Goal: Use online tool/utility: Utilize a website feature to perform a specific function

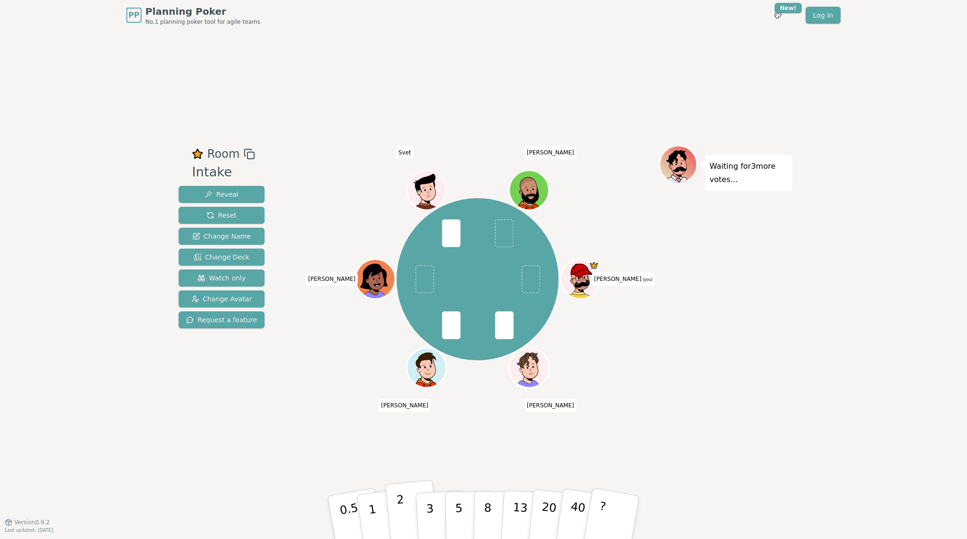
click at [406, 505] on button "2" at bounding box center [412, 518] width 54 height 76
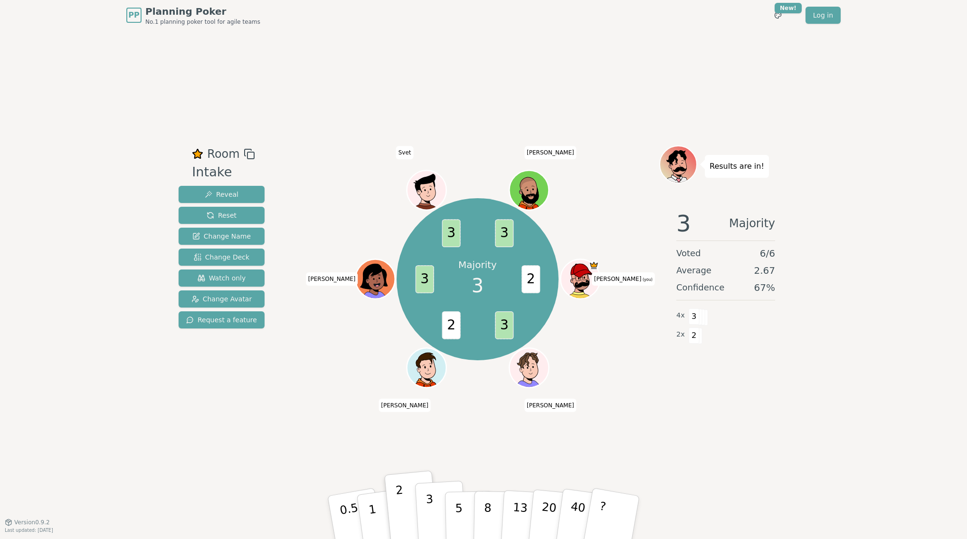
click at [427, 509] on p "3" at bounding box center [431, 518] width 10 height 52
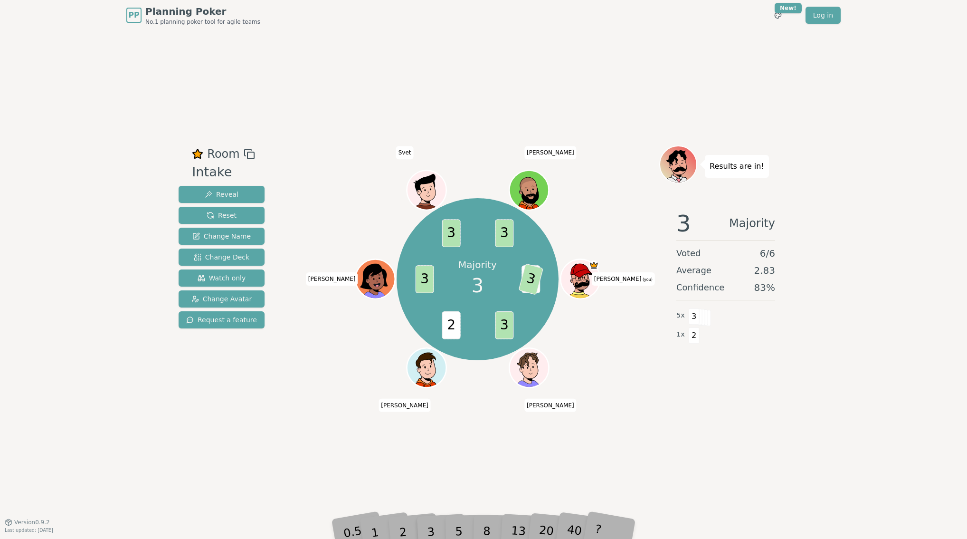
click at [432, 479] on div "Room Intake Reveal Reset Change Name Change Deck Watch only Change Avatar Reque…" at bounding box center [484, 275] width 618 height 491
click at [415, 488] on div "Room Intake Reveal Reset Change Name Change Deck Watch only Change Avatar Reque…" at bounding box center [484, 275] width 618 height 491
click at [399, 533] on div "2" at bounding box center [412, 517] width 31 height 36
click at [215, 209] on button "Reset" at bounding box center [222, 215] width 86 height 17
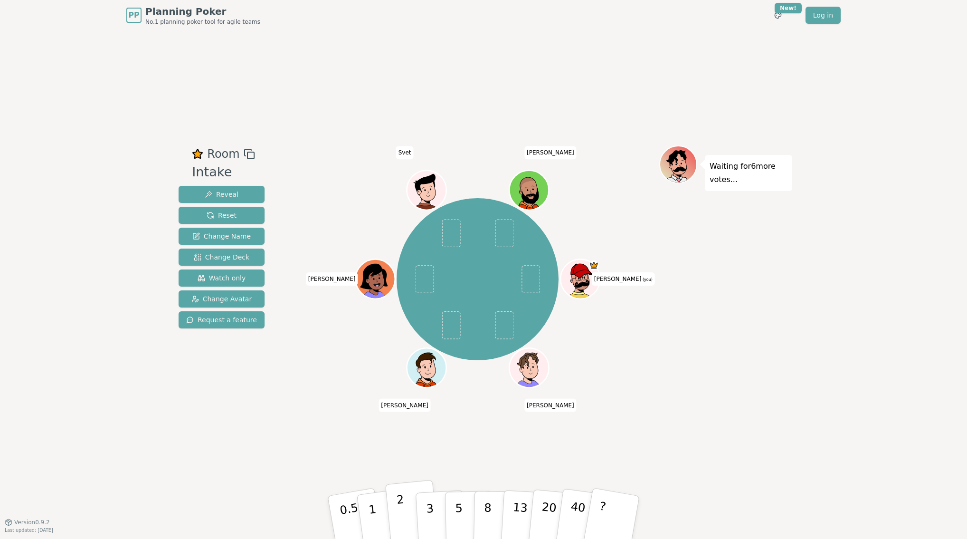
click at [404, 507] on button "2" at bounding box center [412, 518] width 54 height 76
click at [234, 214] on span "Reset" at bounding box center [222, 215] width 30 height 10
click at [396, 506] on button "2" at bounding box center [412, 518] width 54 height 76
click at [428, 512] on p "3" at bounding box center [431, 518] width 10 height 52
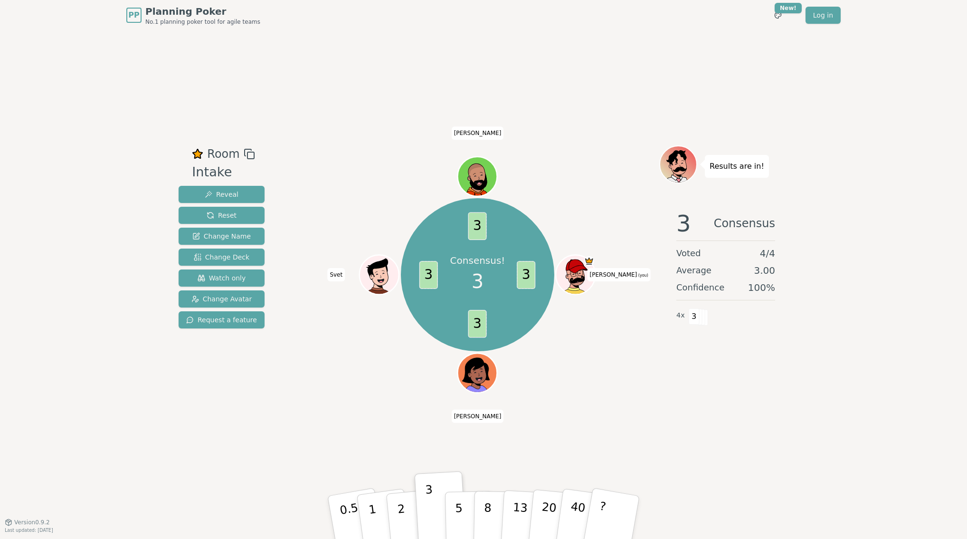
click at [193, 84] on div "Room Intake Reveal Reset Change Name Change Deck Watch only Change Avatar Reque…" at bounding box center [484, 275] width 618 height 491
